Goal: Information Seeking & Learning: Learn about a topic

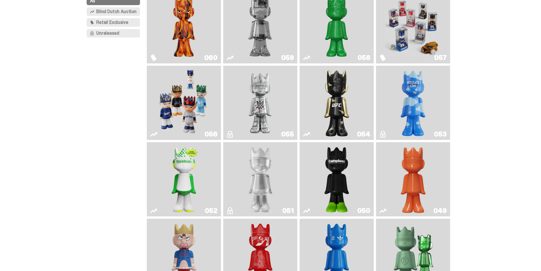
scroll to position [85, 0]
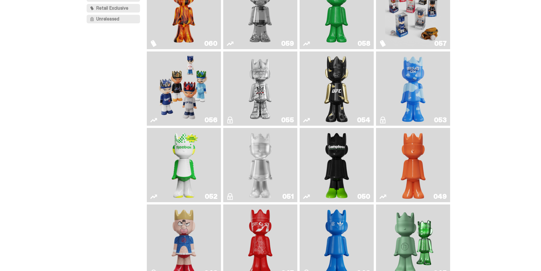
click at [267, 176] on img "LLLoyalty" at bounding box center [261, 165] width 30 height 70
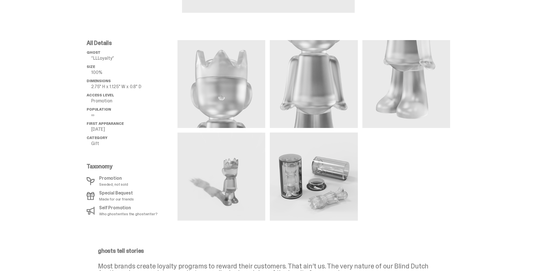
scroll to position [199, 0]
